Goal: Navigation & Orientation: Find specific page/section

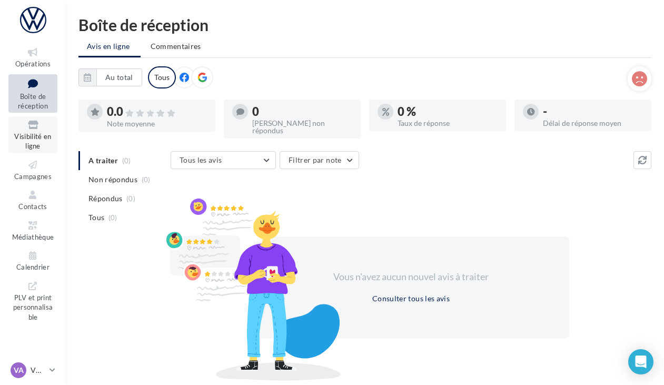
click at [46, 127] on icon at bounding box center [33, 125] width 43 height 12
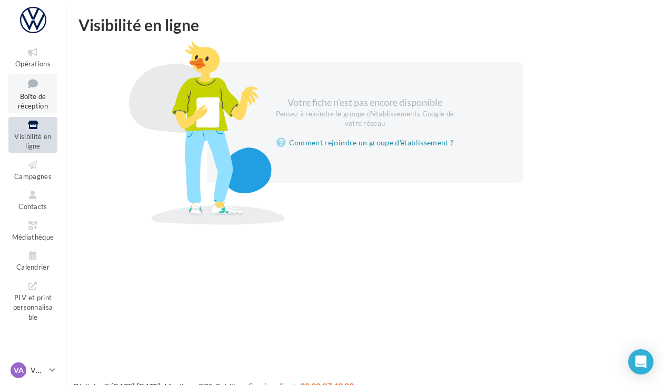
click at [38, 94] on span "Boîte de réception" at bounding box center [33, 101] width 30 height 18
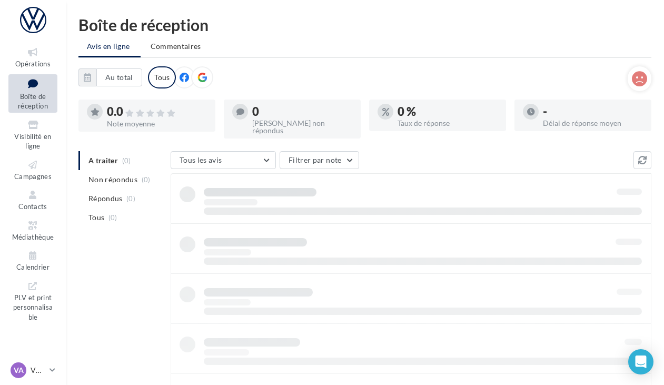
click at [36, 55] on icon at bounding box center [33, 52] width 43 height 12
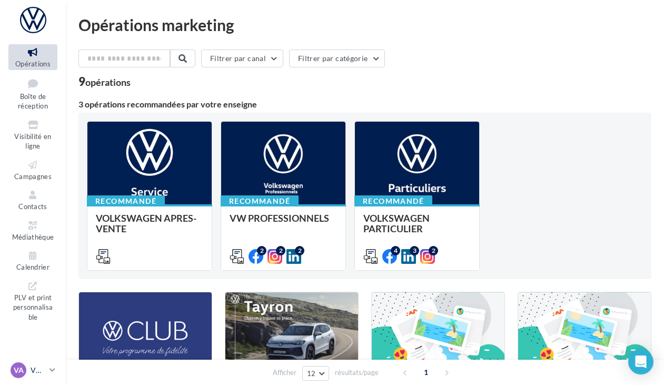
click at [18, 368] on span "VA" at bounding box center [19, 370] width 10 height 11
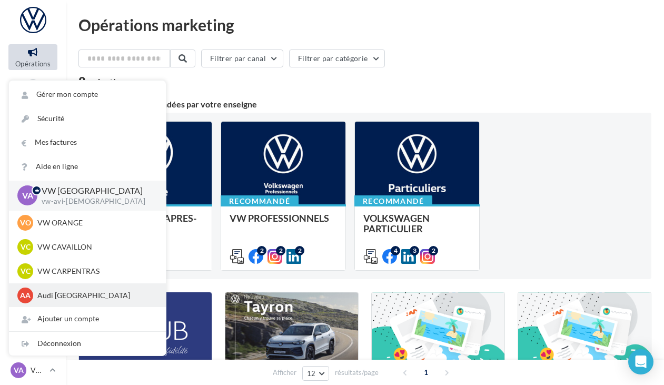
click at [78, 293] on p "Audi AVIGNON" at bounding box center [95, 295] width 116 height 11
